Goal: Transaction & Acquisition: Purchase product/service

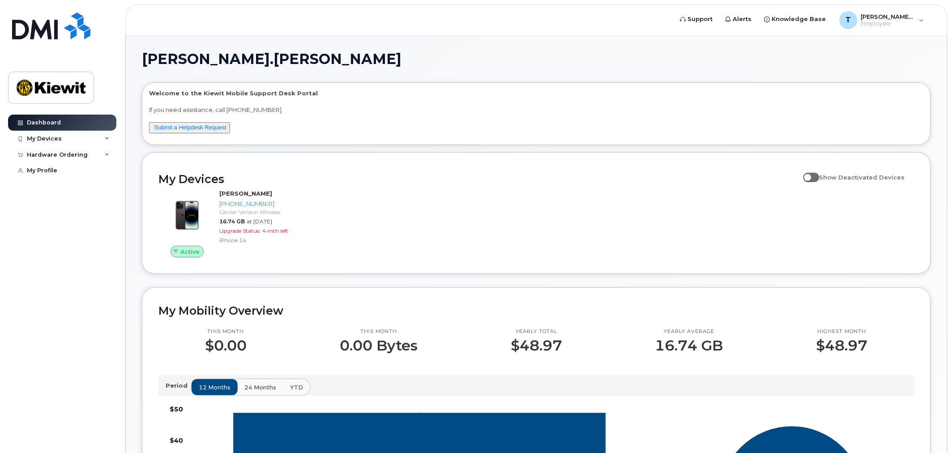
click at [819, 178] on span at bounding box center [811, 177] width 16 height 9
click at [810, 176] on input "Show Deactivated Devices" at bounding box center [806, 172] width 7 height 7
checkbox input "true"
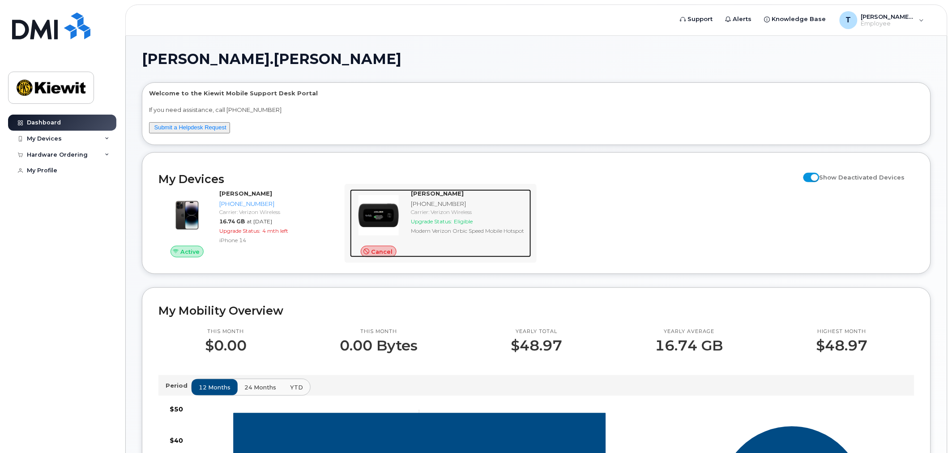
click at [409, 222] on div "TYLER JAMES 816-731-0524 Carrier: Verizon Wireless Upgrade Status: Eligible Mod…" at bounding box center [469, 223] width 124 height 68
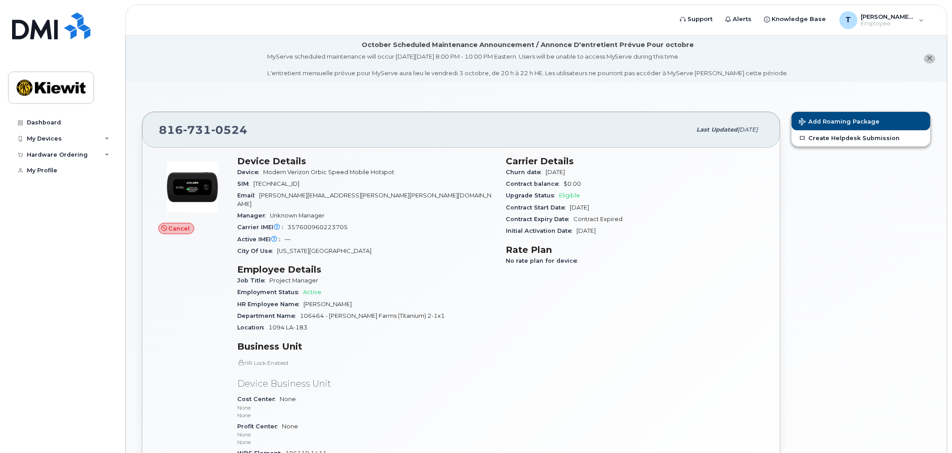
click at [187, 226] on span "Cancel" at bounding box center [179, 228] width 21 height 9
click at [189, 200] on img at bounding box center [193, 187] width 54 height 54
click at [49, 158] on div "Hardware Ordering" at bounding box center [57, 154] width 61 height 7
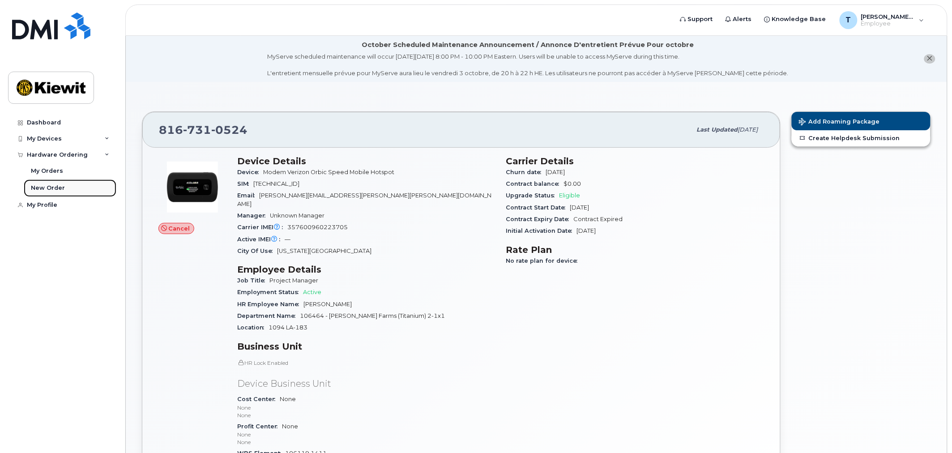
click at [47, 183] on link "New Order" at bounding box center [70, 187] width 93 height 17
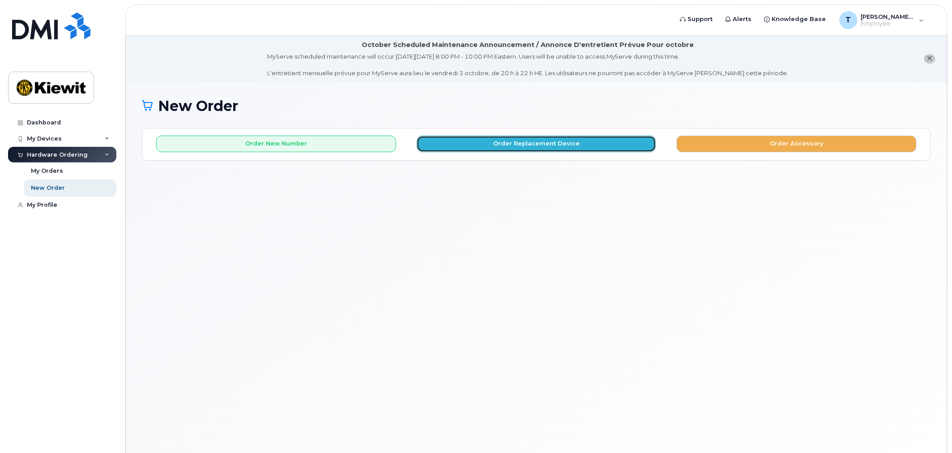
click at [533, 145] on button "Order Replacement Device" at bounding box center [537, 144] width 240 height 17
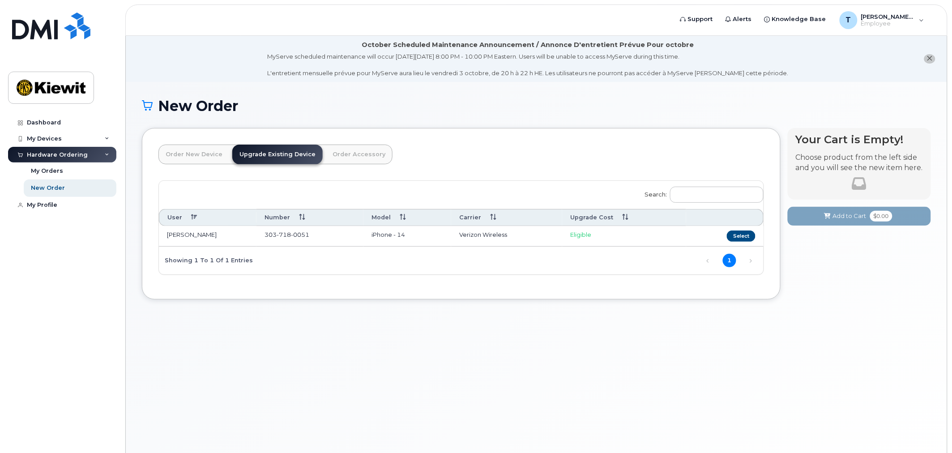
click at [200, 155] on link "Order New Device" at bounding box center [193, 155] width 71 height 20
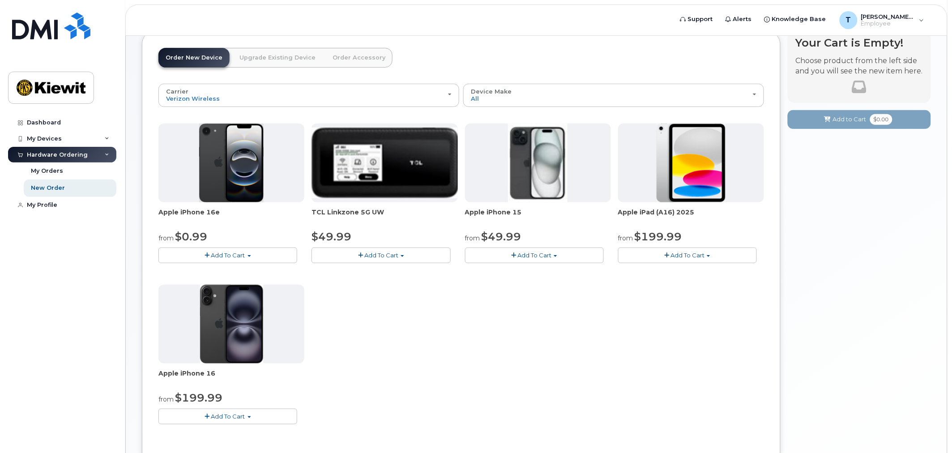
scroll to position [99, 0]
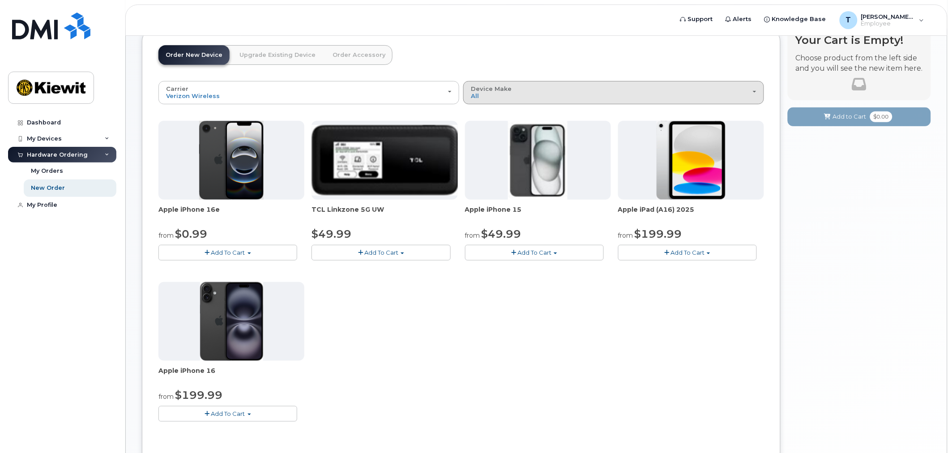
click at [521, 97] on div "Device Make All iPhone Modem Tablet" at bounding box center [614, 92] width 286 height 14
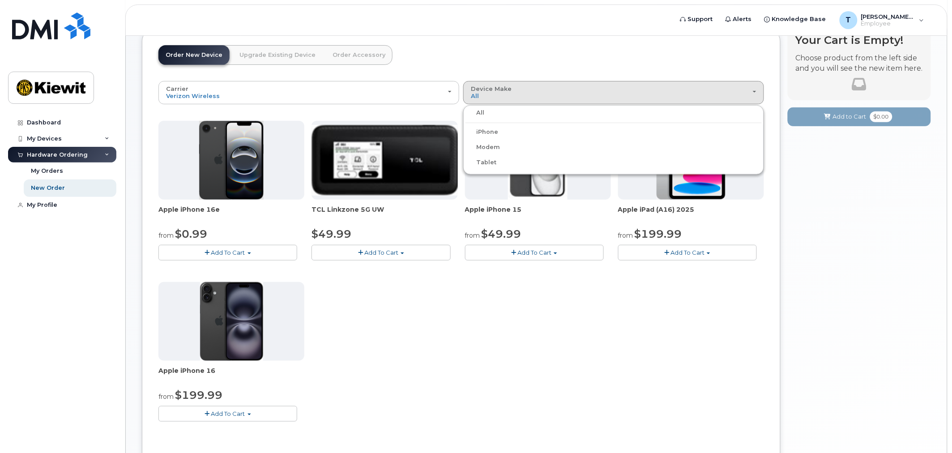
click at [464, 319] on div "Apple iPhone 16e from $0.99 Add To Cart $0.99 - 2 Year Activation (128GB) $599.…" at bounding box center [460, 278] width 605 height 315
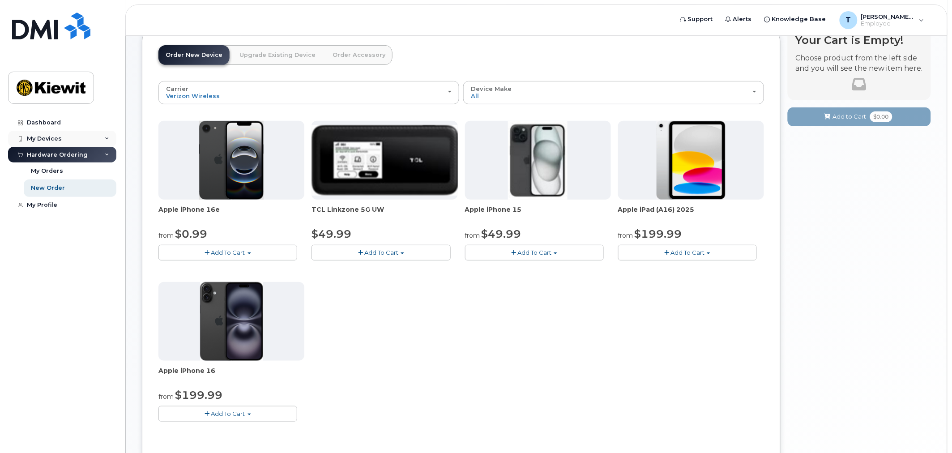
click at [54, 138] on div "My Devices" at bounding box center [44, 138] width 35 height 7
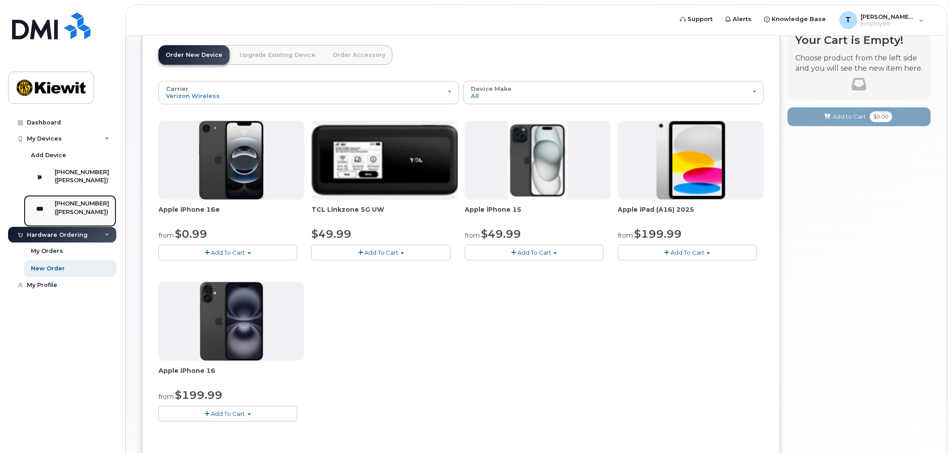
click at [70, 208] on div "[PHONE_NUMBER]" at bounding box center [82, 204] width 55 height 8
